Goal: Information Seeking & Learning: Learn about a topic

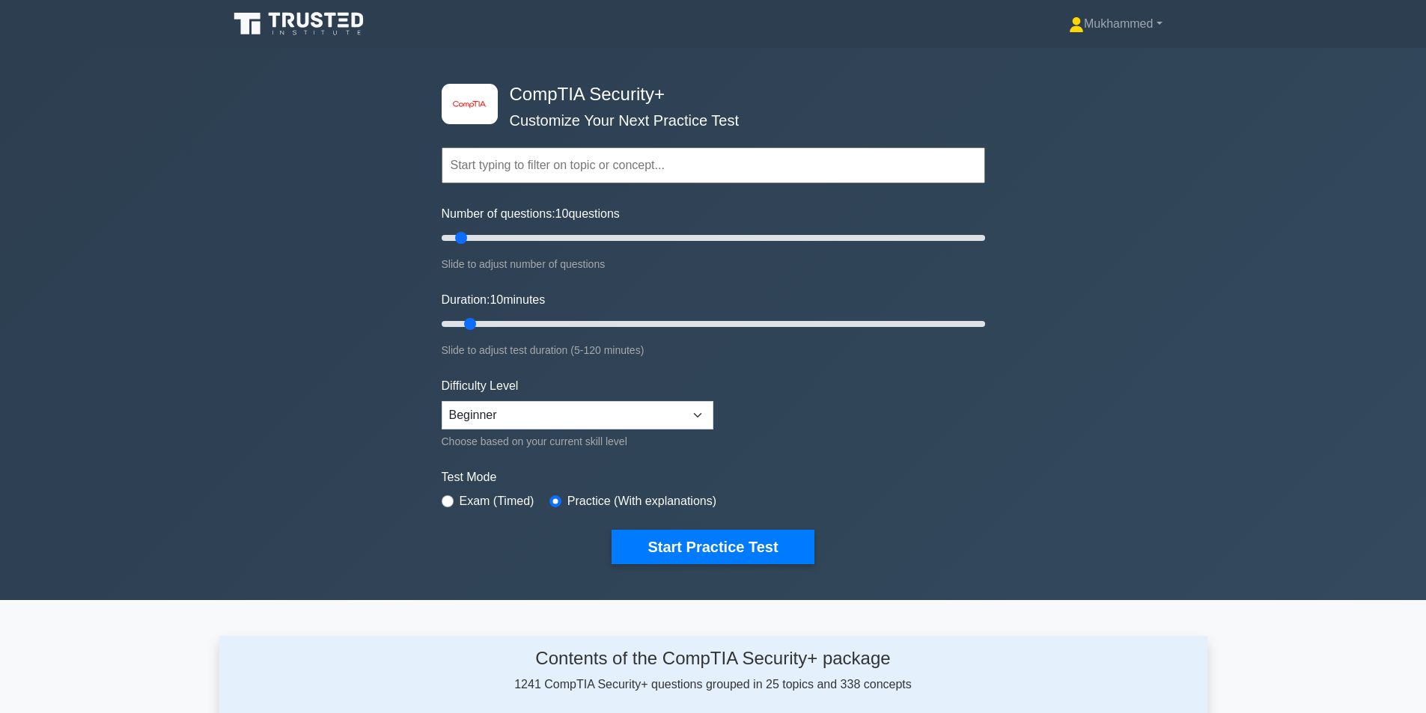
click at [311, 222] on div "image/svg+xml CompTIA Security+ Customize Your Next Practice Test Topics Crypto…" at bounding box center [713, 324] width 1426 height 552
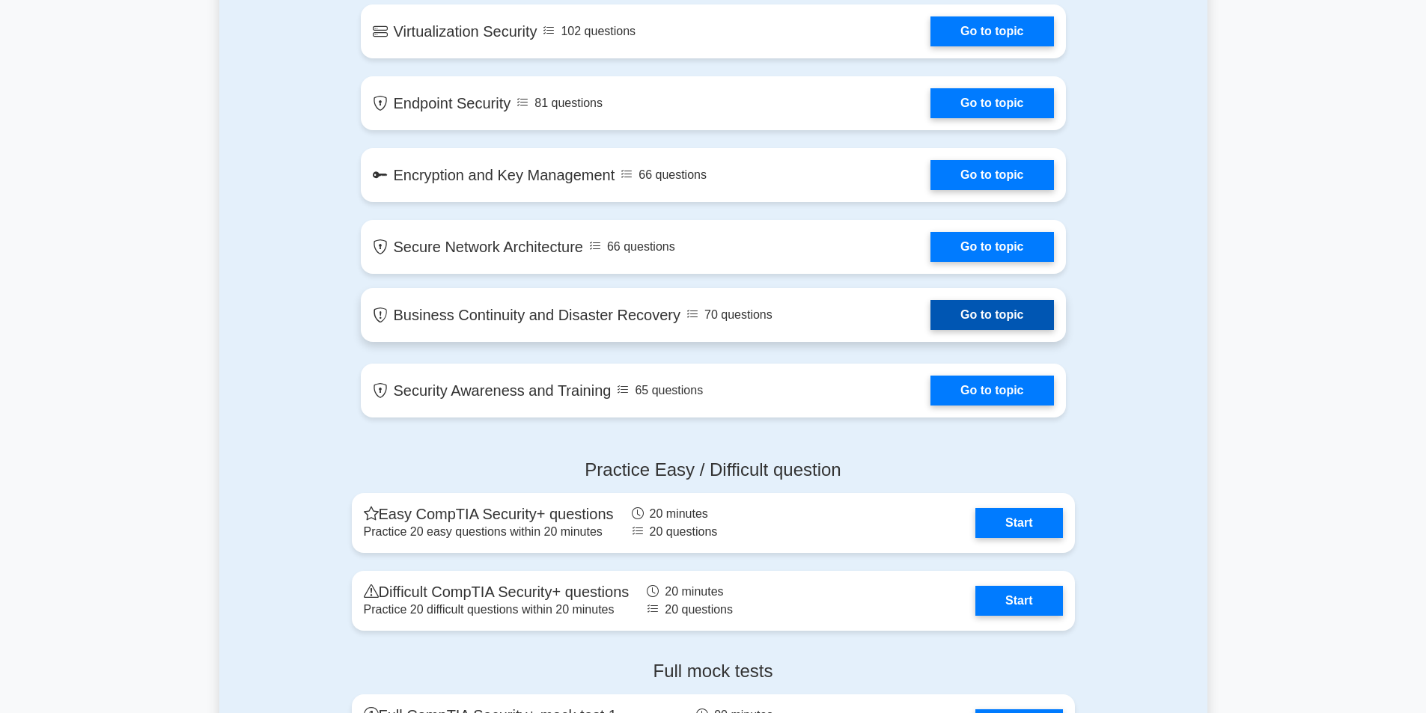
scroll to position [2320, 0]
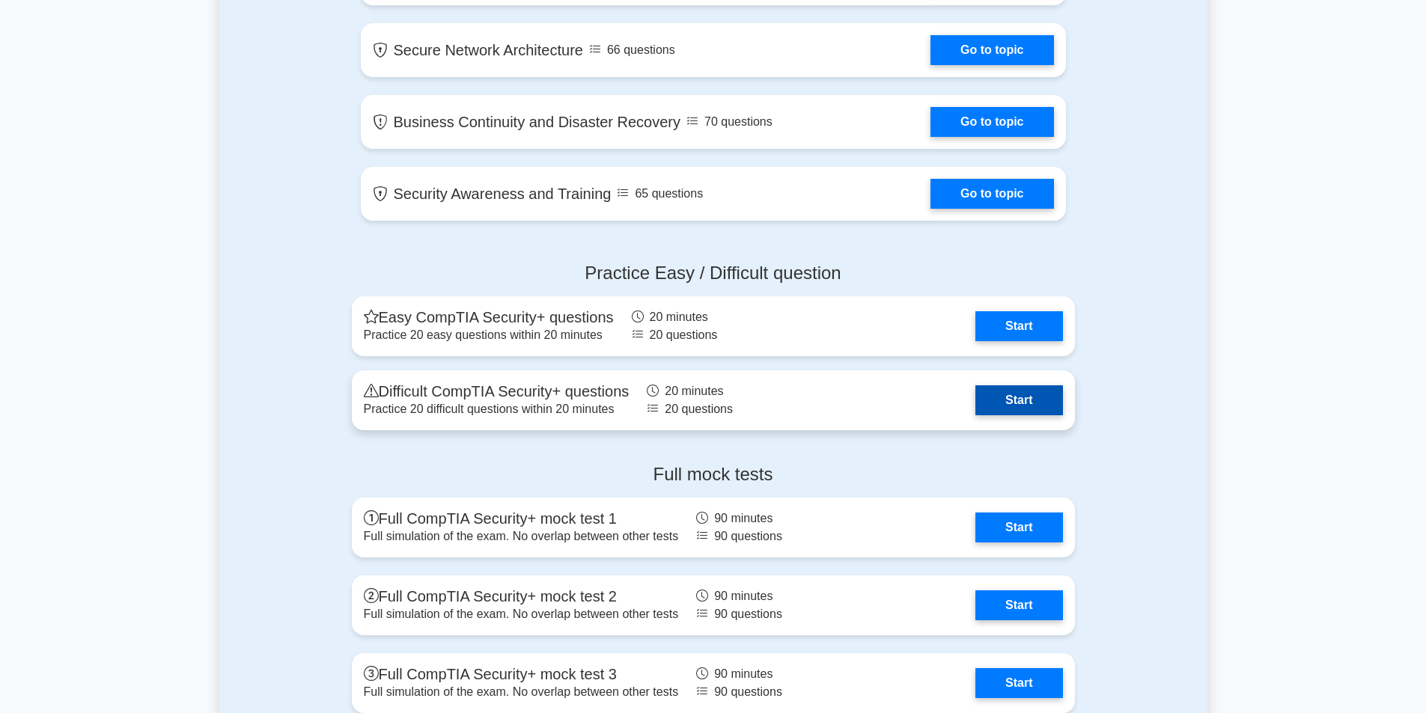
click at [975, 410] on link "Start" at bounding box center [1018, 400] width 87 height 30
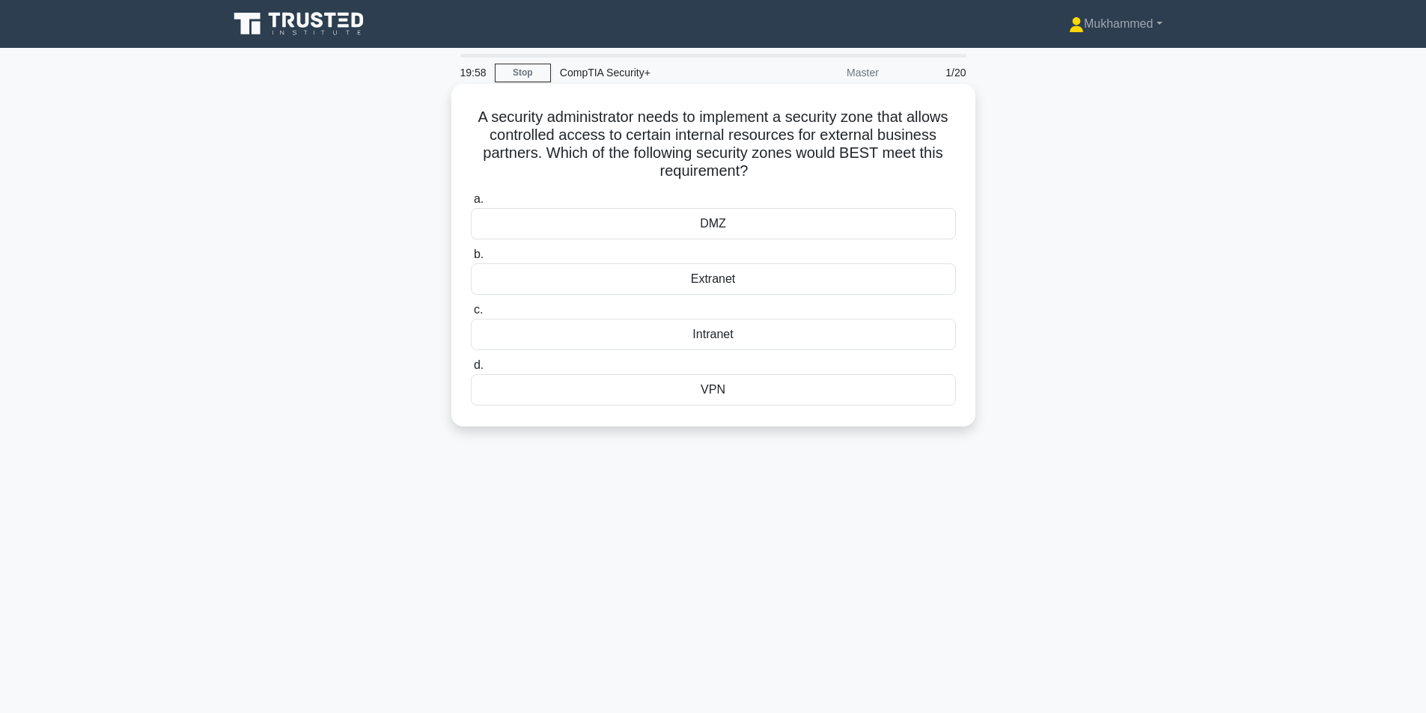
drag, startPoint x: 469, startPoint y: 108, endPoint x: 774, endPoint y: 412, distance: 430.3
click at [774, 412] on div "A security administrator needs to implement a security zone that allows control…" at bounding box center [713, 255] width 512 height 331
copy div "A security administrator needs to implement a security zone that allows control…"
click at [764, 173] on icon ".spinner_0XTQ{transform-origin:center;animation:spinner_y6GP .75s linear infini…" at bounding box center [757, 172] width 18 height 18
click at [730, 338] on div "Intranet" at bounding box center [713, 334] width 485 height 31
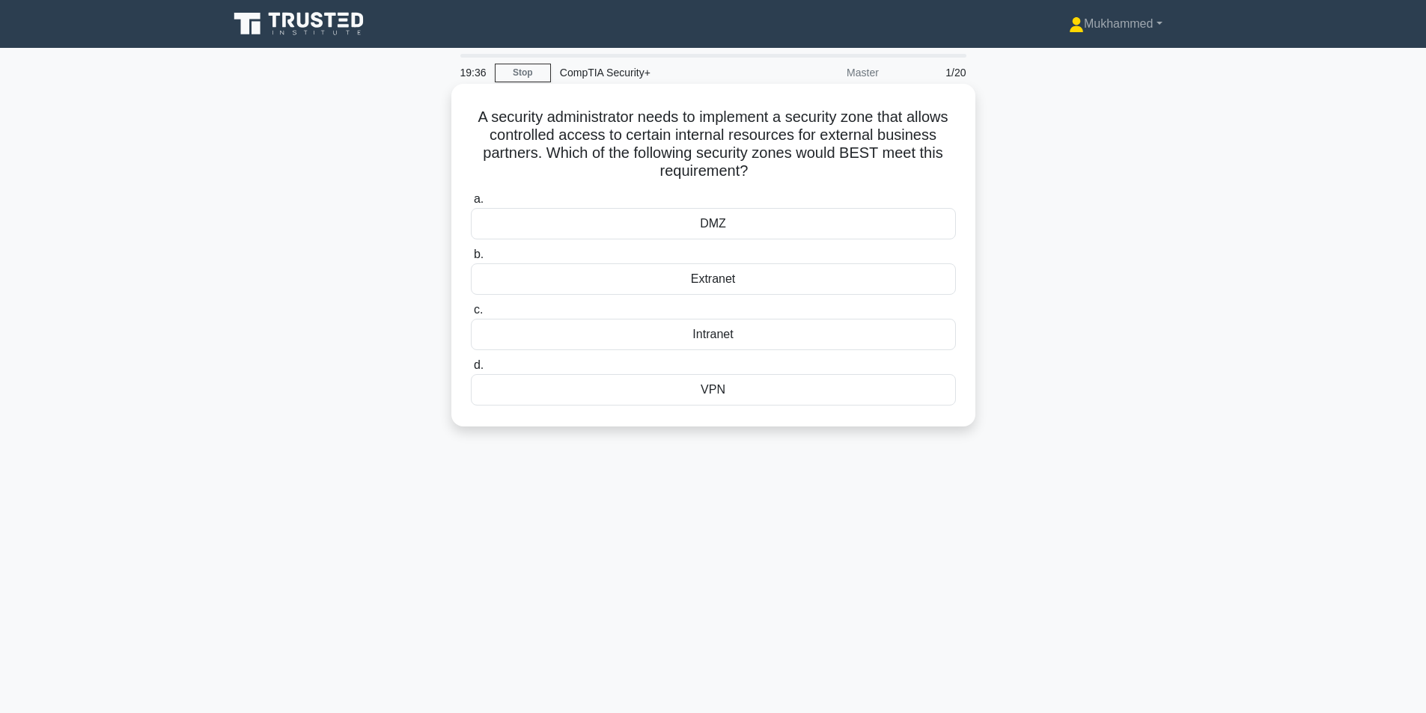
click at [471, 315] on input "c. Intranet" at bounding box center [471, 310] width 0 height 10
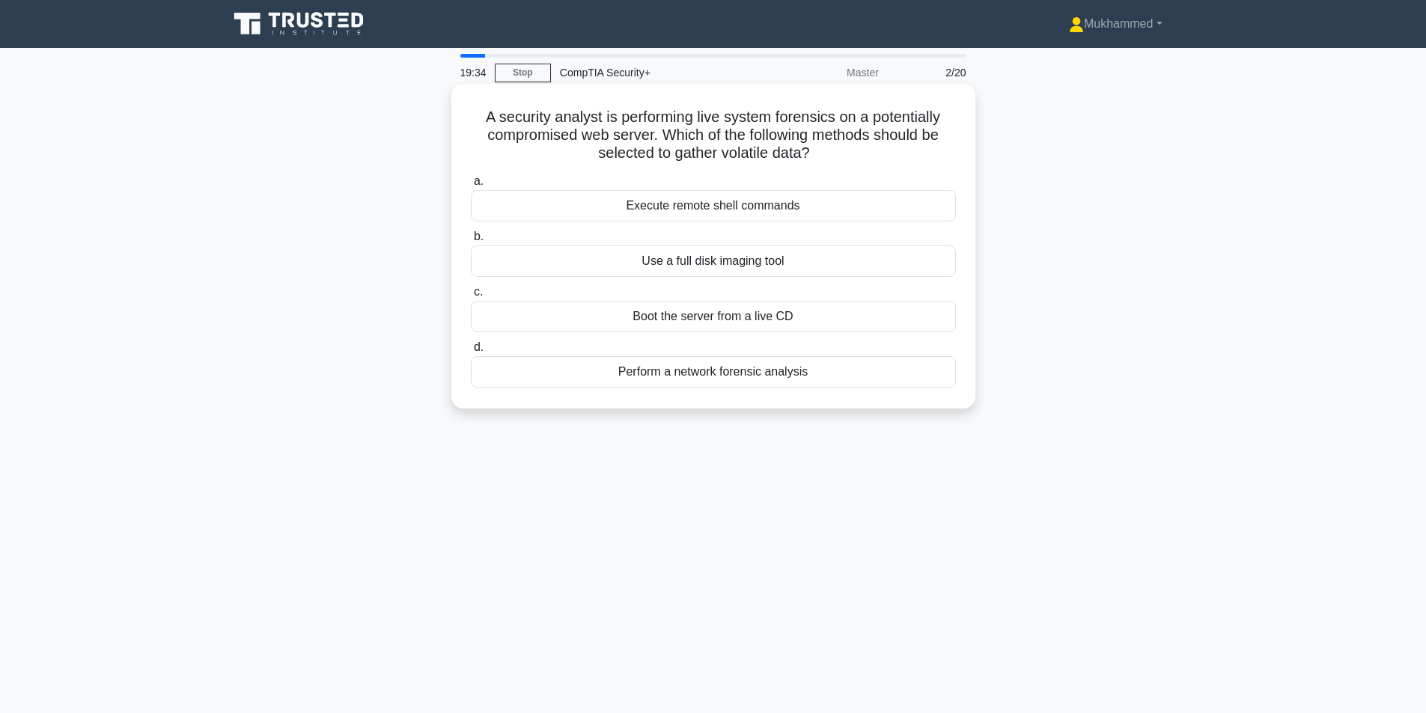
drag, startPoint x: 477, startPoint y: 118, endPoint x: 858, endPoint y: 411, distance: 481.0
click at [858, 409] on div "A security analyst is performing live system forensics on a potentially comprom…" at bounding box center [713, 246] width 524 height 325
copy div "A security analyst is performing live system forensics on a potentially comprom…"
click at [694, 253] on div "Use a full disk imaging tool" at bounding box center [713, 260] width 485 height 31
click at [471, 242] on input "b. Use a full disk imaging tool" at bounding box center [471, 237] width 0 height 10
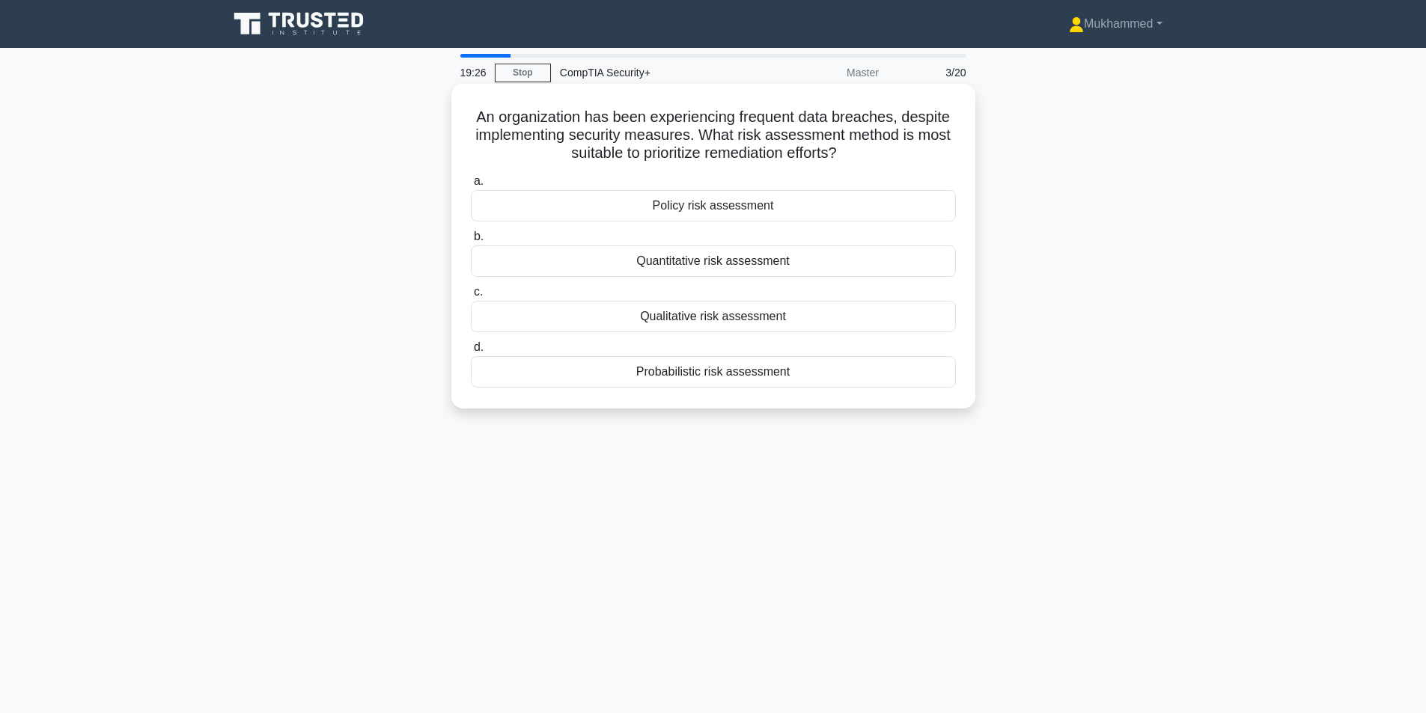
drag, startPoint x: 473, startPoint y: 110, endPoint x: 900, endPoint y: 380, distance: 505.6
click at [900, 380] on div "An organization has been experiencing frequent data breaches, despite implement…" at bounding box center [713, 246] width 512 height 313
copy div "An organization has been experiencing frequent data breaches, despite implement…"
click at [528, 67] on link "Stop" at bounding box center [523, 73] width 56 height 19
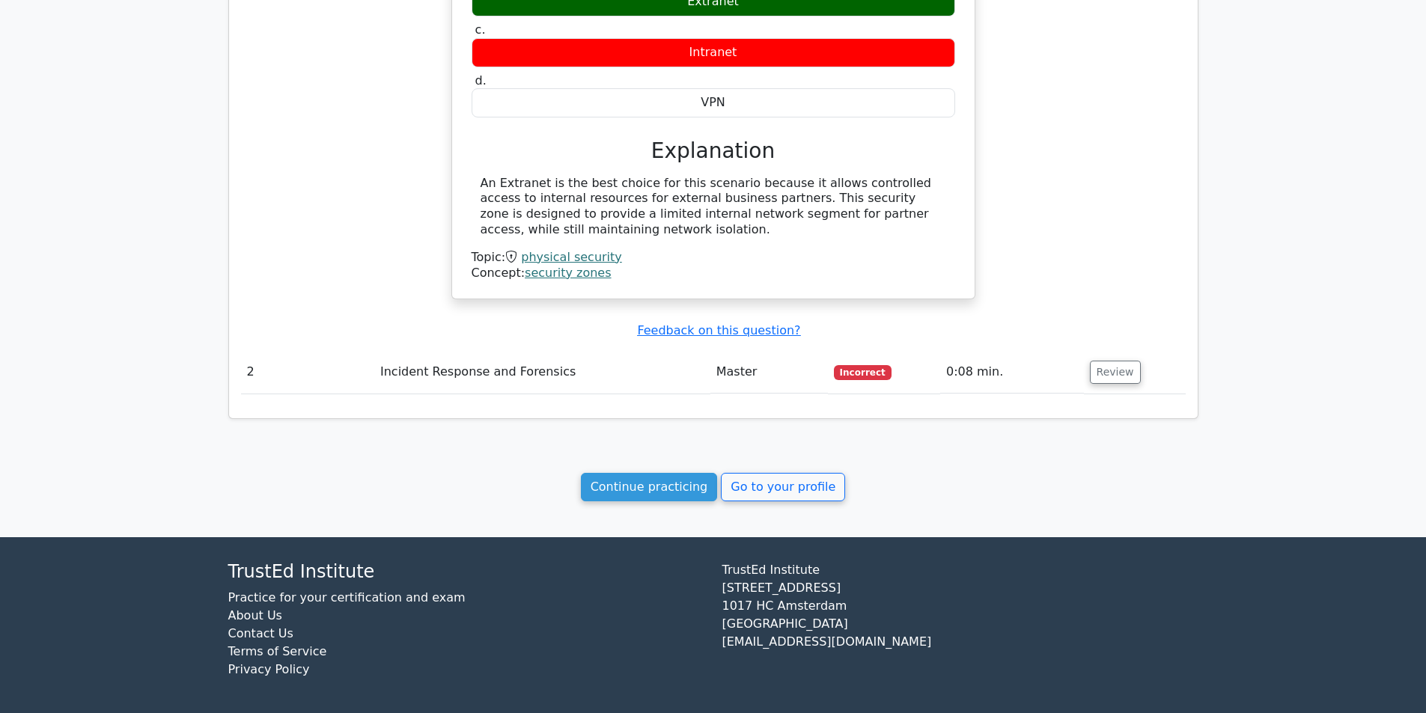
scroll to position [1009, 0]
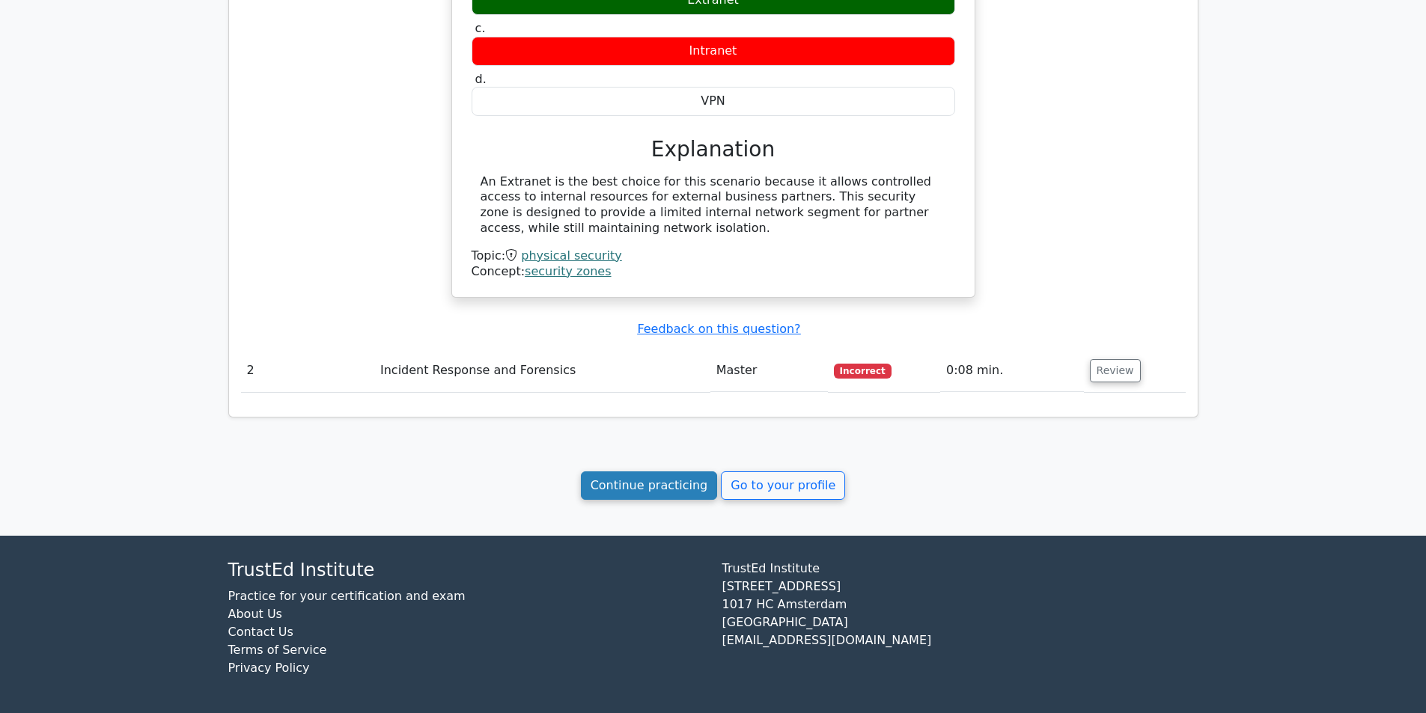
click at [667, 481] on link "Continue practicing" at bounding box center [649, 486] width 137 height 28
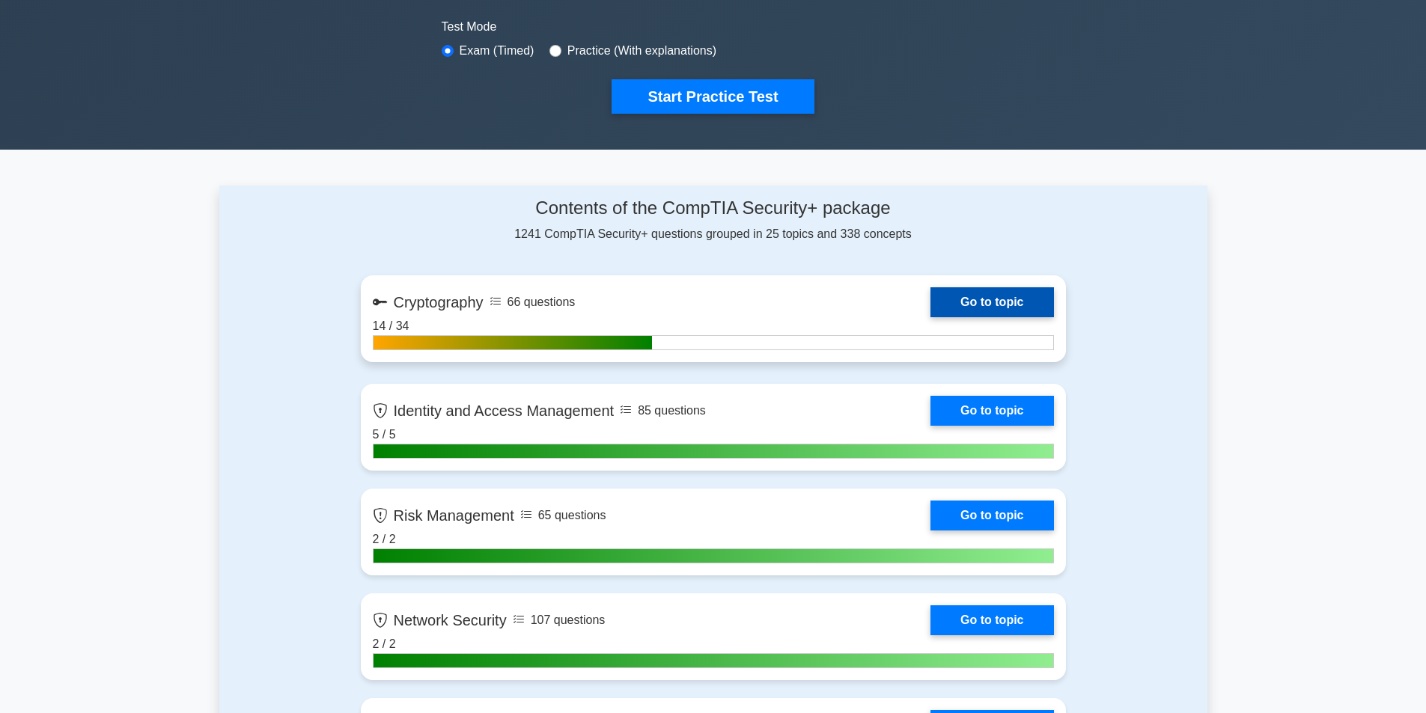
scroll to position [524, 0]
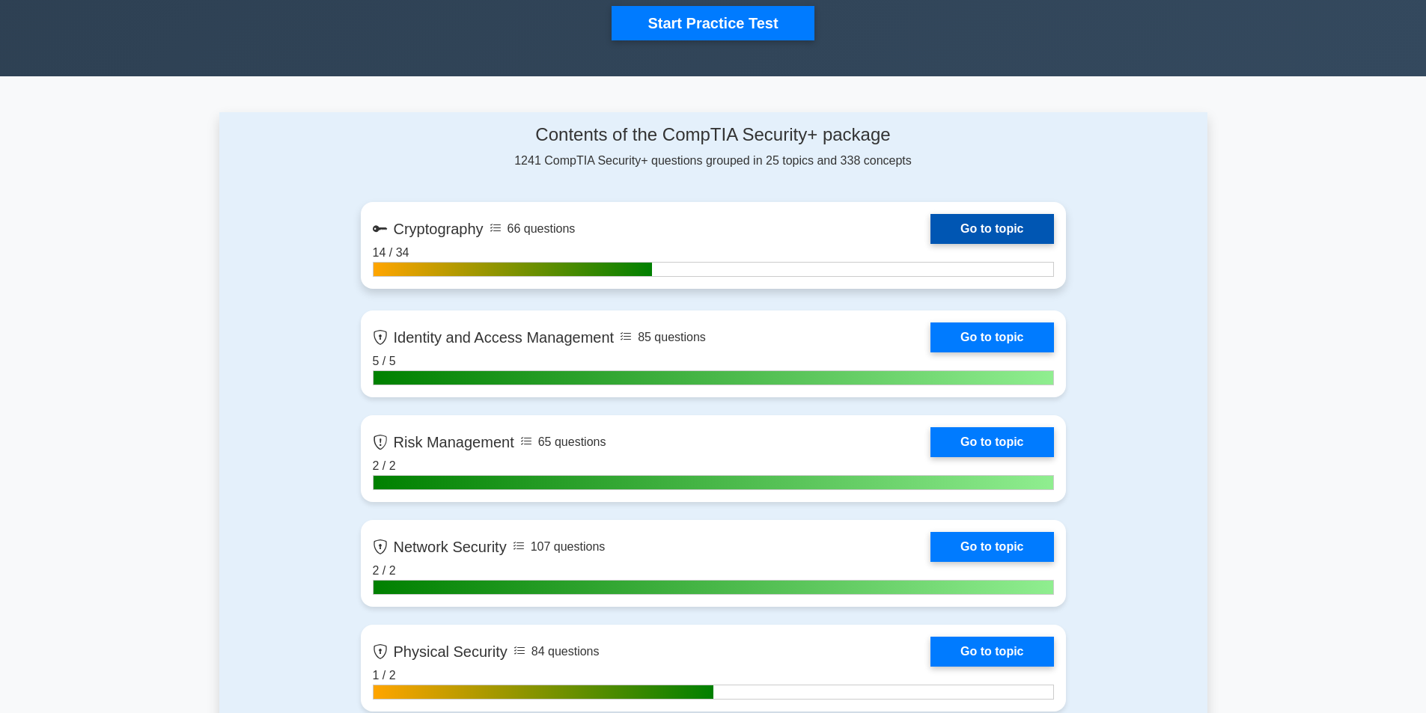
click at [995, 214] on link "Go to topic" at bounding box center [991, 229] width 123 height 30
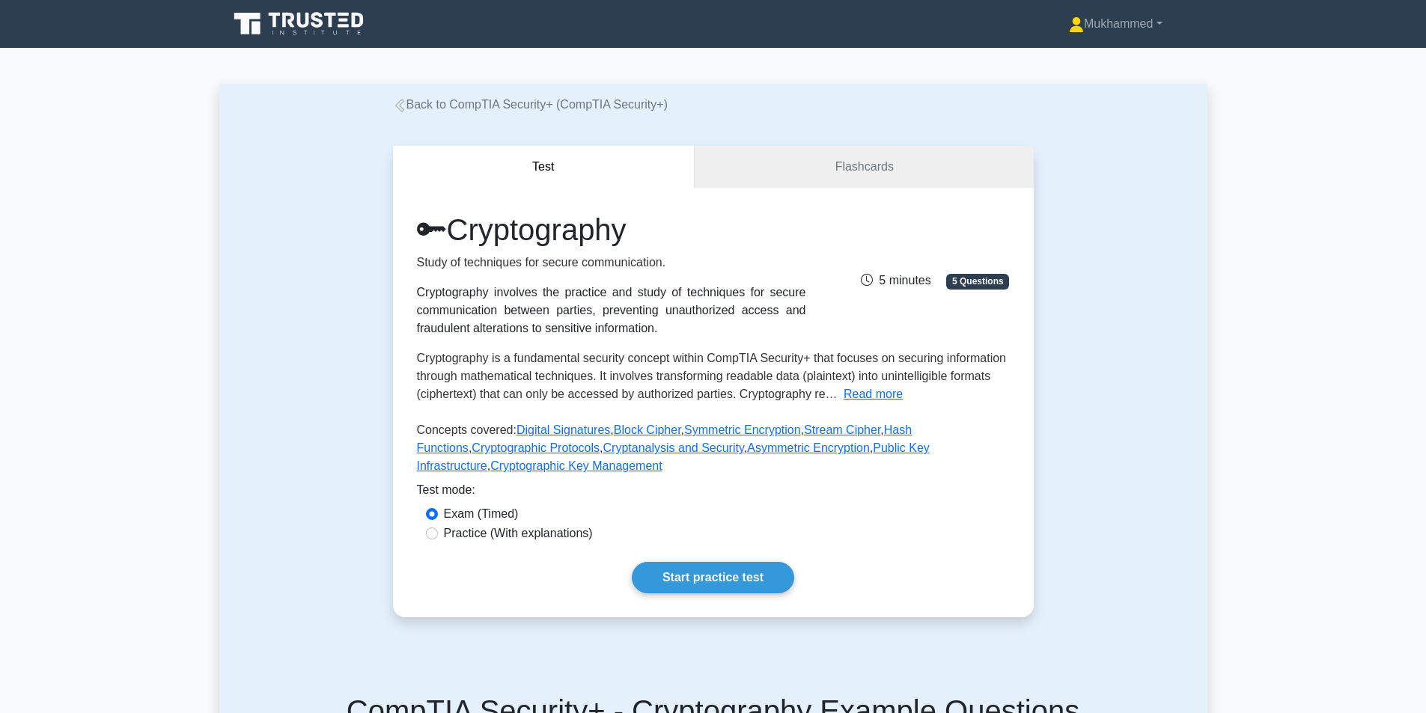
click at [553, 537] on label "Practice (With explanations)" at bounding box center [518, 534] width 149 height 18
click at [438, 537] on input "Practice (With explanations)" at bounding box center [432, 534] width 12 height 12
radio input "true"
click at [667, 563] on link "Start practice test" at bounding box center [713, 577] width 162 height 31
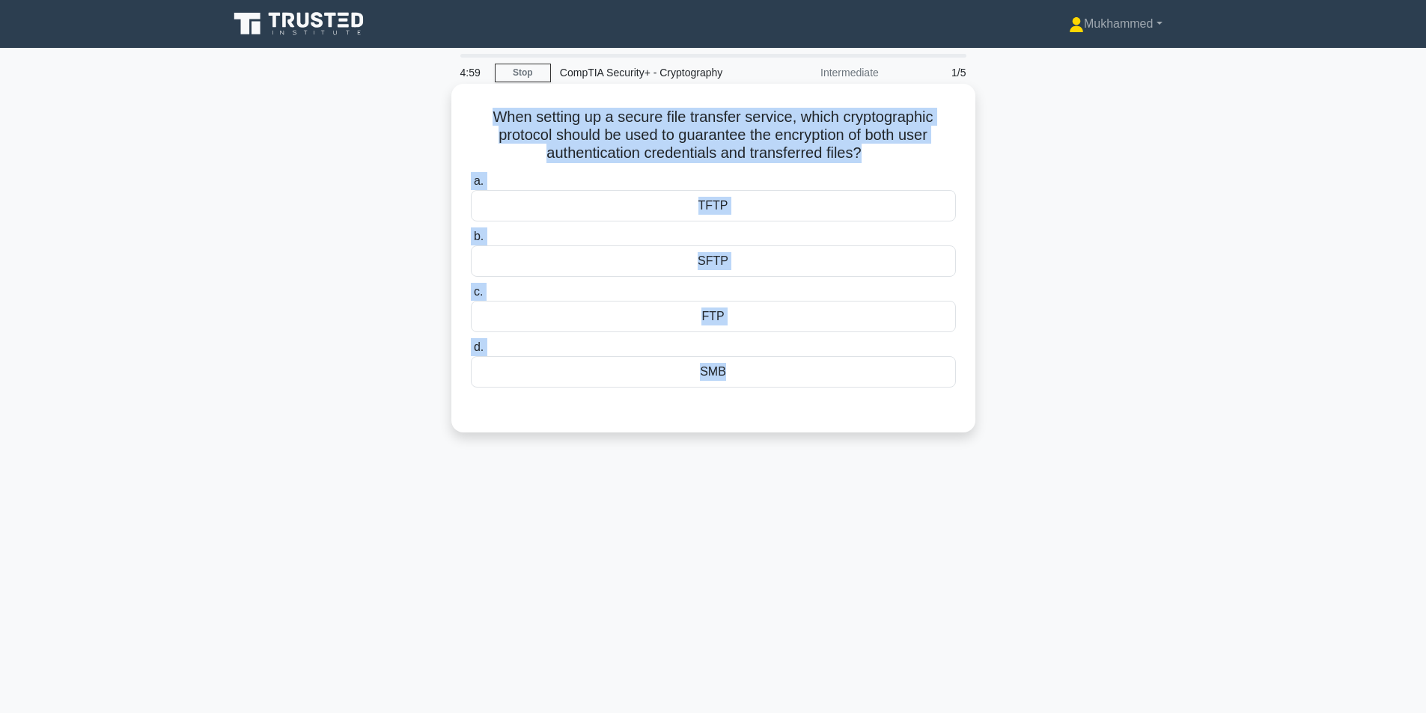
drag, startPoint x: 484, startPoint y: 113, endPoint x: 897, endPoint y: 427, distance: 518.7
click at [897, 427] on div "When setting up a secure file transfer service, which cryptographic protocol sh…" at bounding box center [713, 258] width 512 height 337
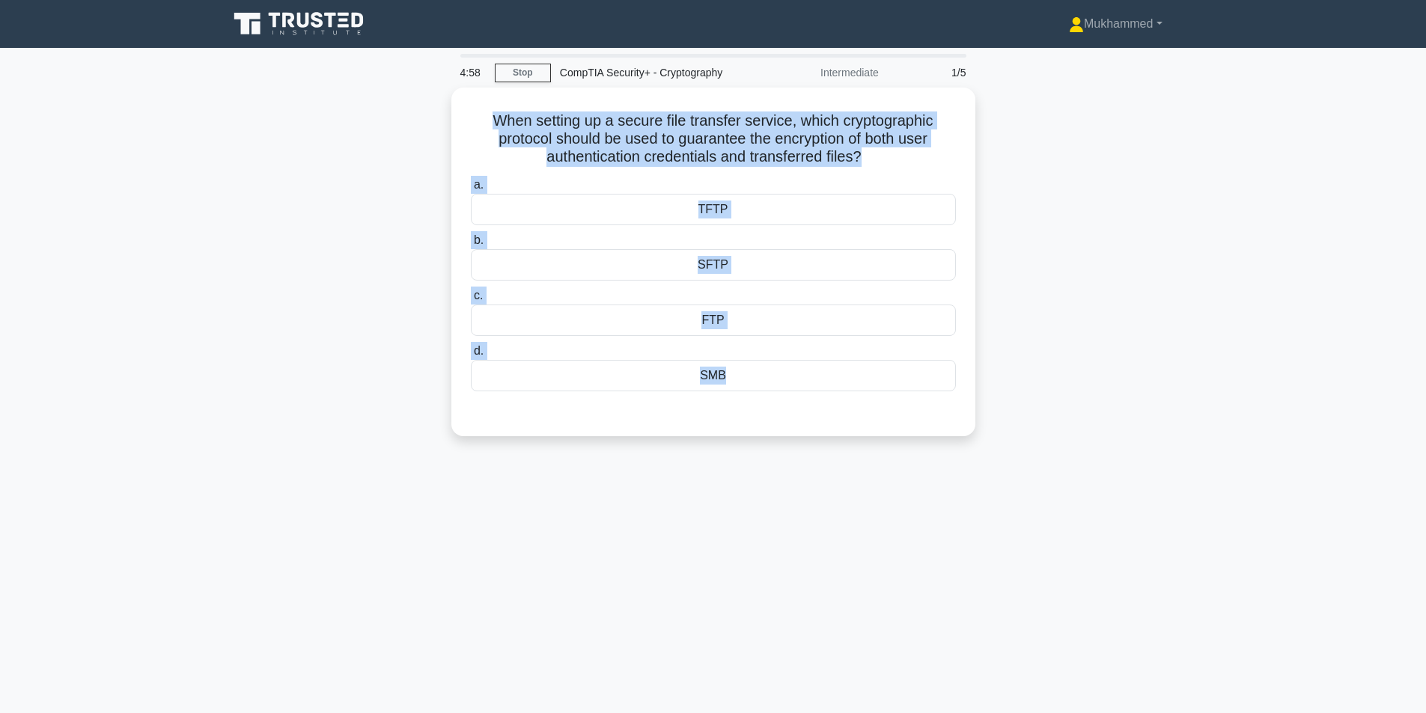
copy div "When setting up a secure file transfer service, which cryptographic protocol sh…"
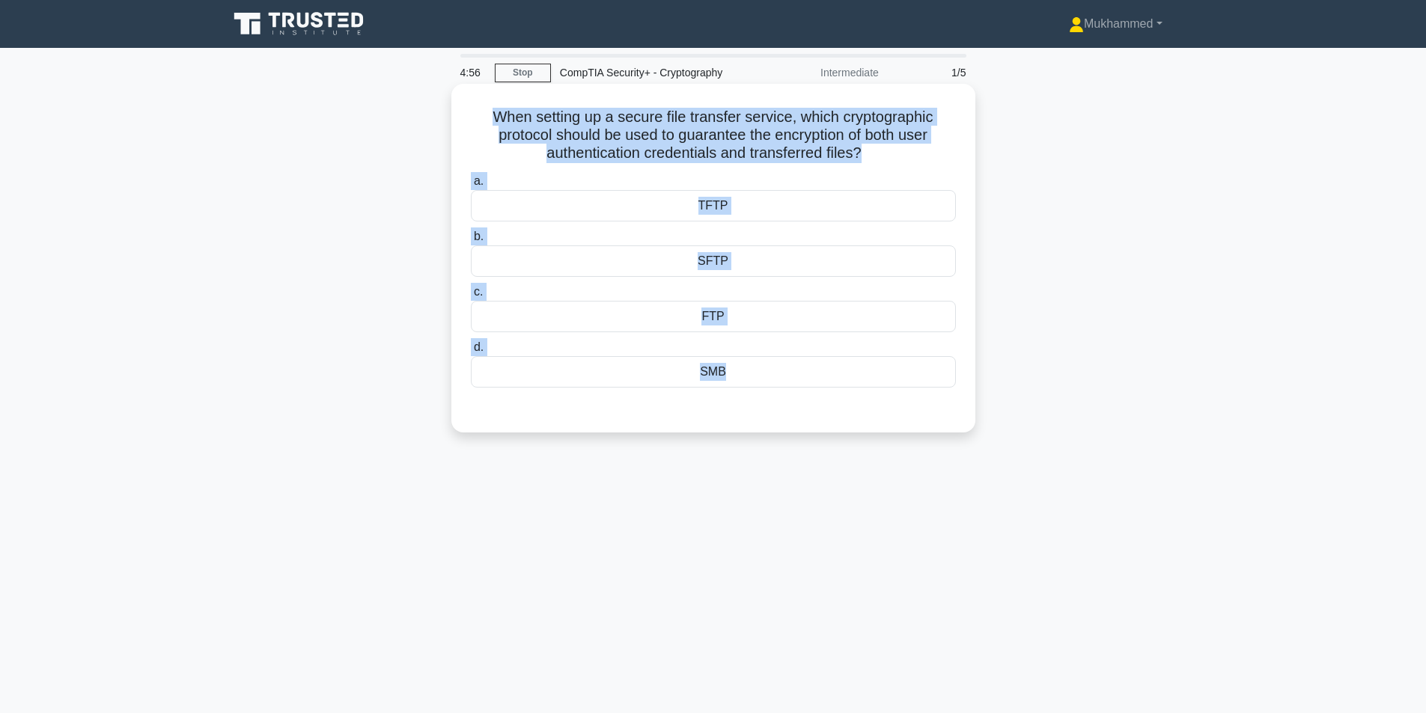
click at [762, 259] on div "SFTP" at bounding box center [713, 260] width 485 height 31
click at [471, 242] on input "b. SFTP" at bounding box center [471, 237] width 0 height 10
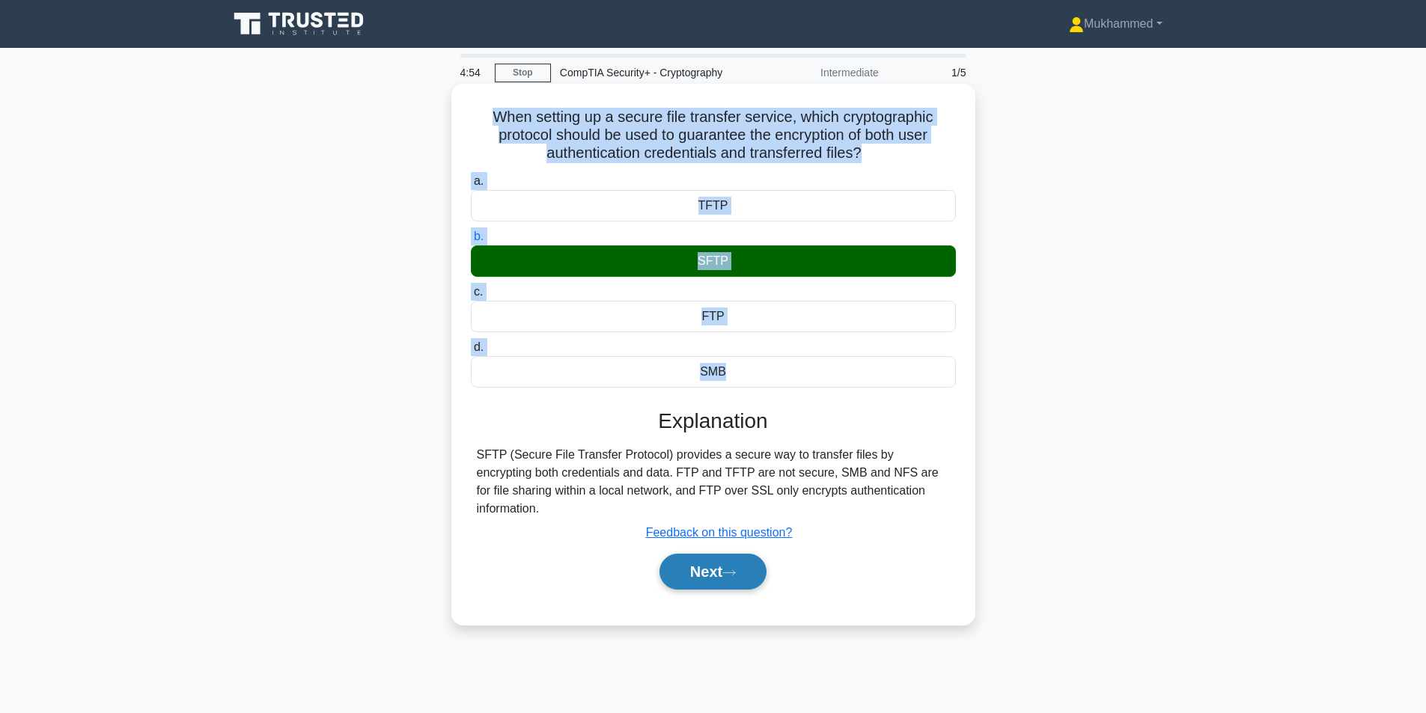
click at [719, 569] on button "Next" at bounding box center [712, 572] width 107 height 36
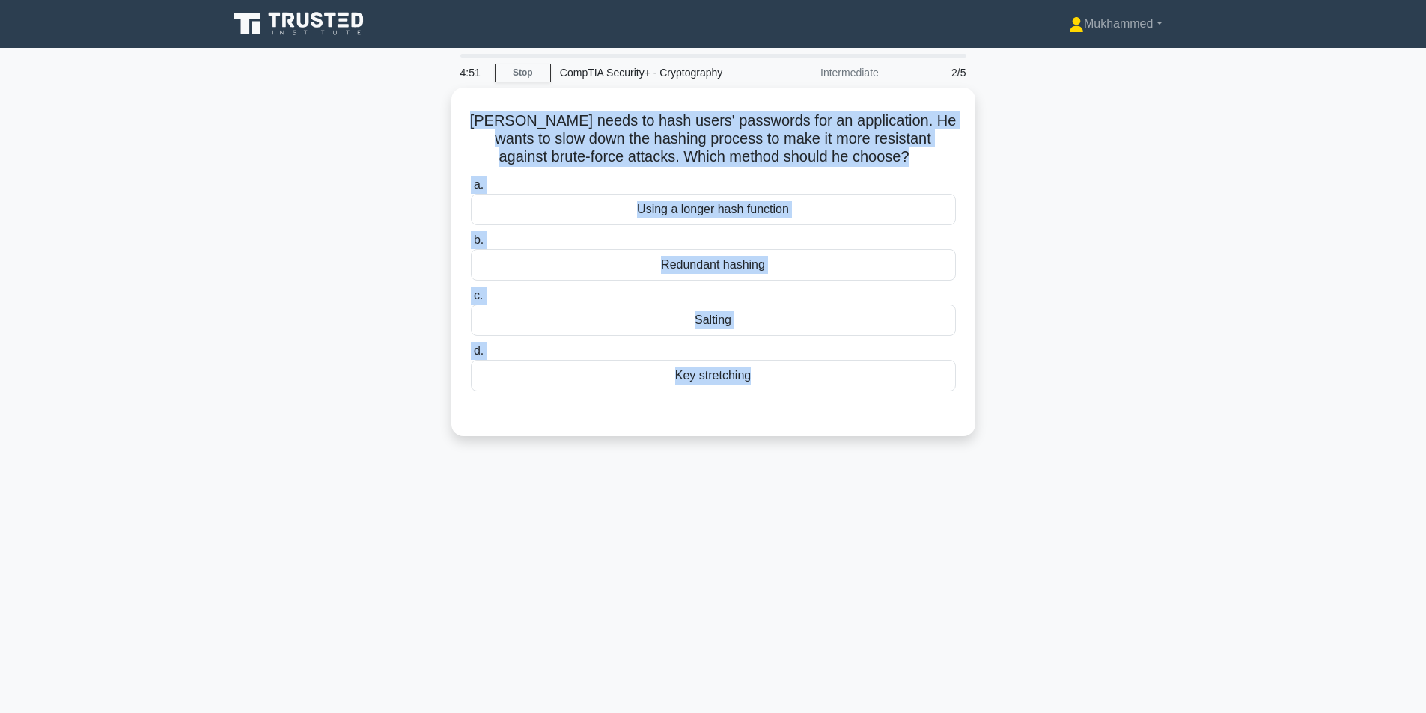
drag, startPoint x: 463, startPoint y: 119, endPoint x: 959, endPoint y: 460, distance: 601.8
click at [959, 460] on div "4:51 Stop CompTIA Security+ - Cryptography Intermediate 2/5 Thomas needs to has…" at bounding box center [713, 428] width 988 height 748
copy div "Thomas needs to hash users' passwords for an application. He wants to slow down…"
click at [508, 77] on link "Stop" at bounding box center [523, 73] width 56 height 19
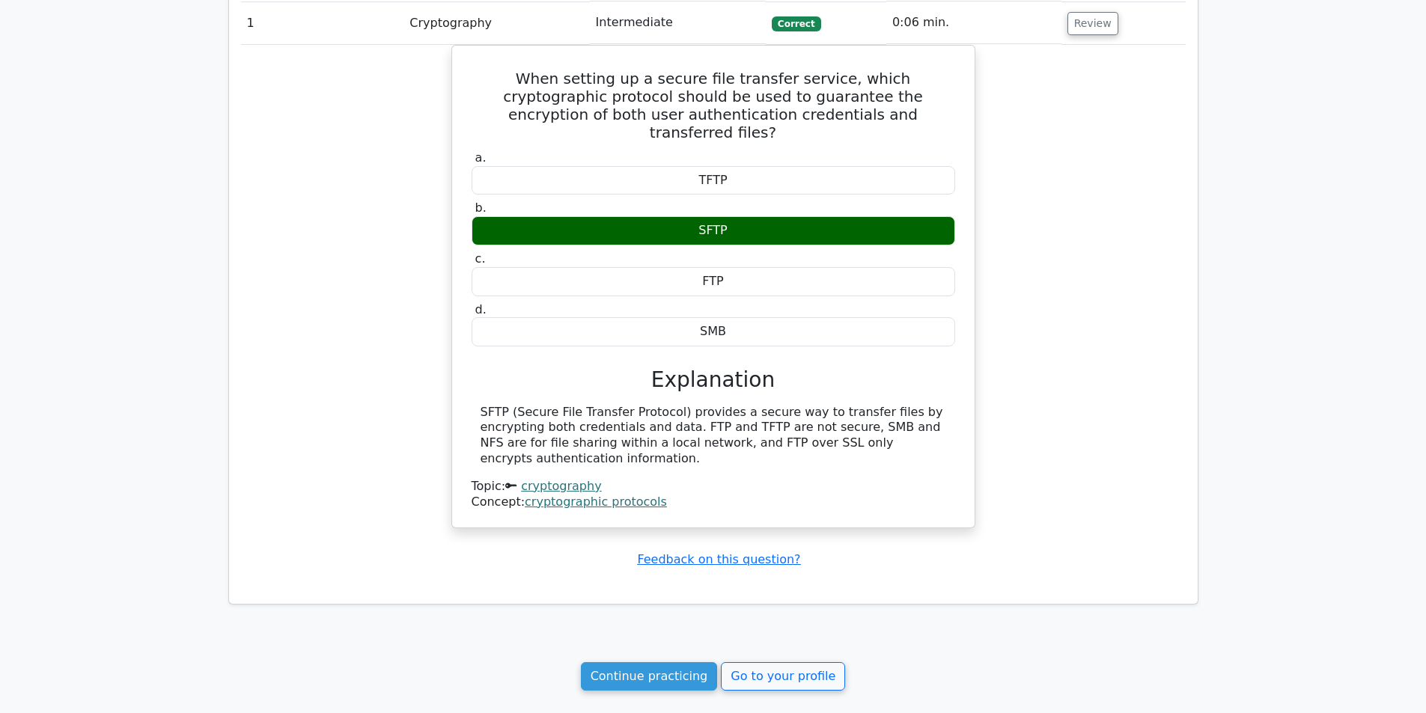
scroll to position [948, 0]
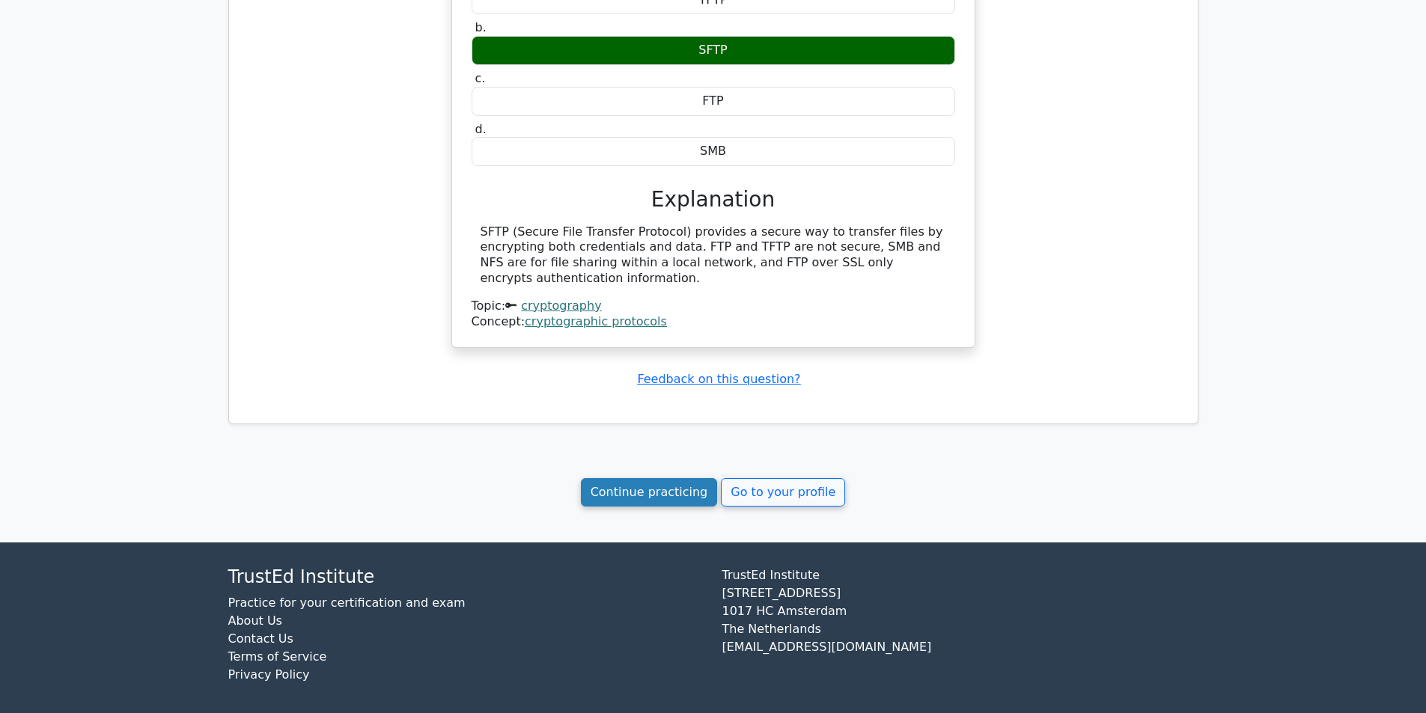
click at [659, 479] on link "Continue practicing" at bounding box center [649, 492] width 137 height 28
